Goal: Task Accomplishment & Management: Manage account settings

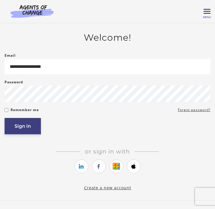
click at [25, 125] on button "Sign in" at bounding box center [23, 126] width 36 height 16
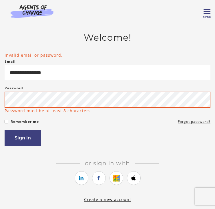
click at [5, 130] on button "Sign in" at bounding box center [23, 138] width 36 height 16
